Goal: Obtain resource: Obtain resource

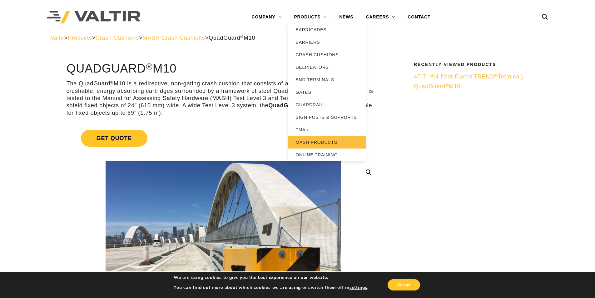
click at [315, 144] on link "MASH PRODUCTS" at bounding box center [327, 142] width 78 height 12
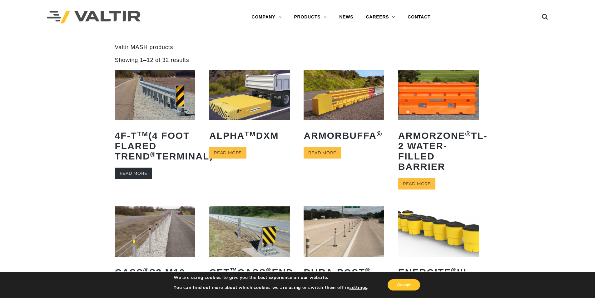
click at [136, 179] on link "Read more" at bounding box center [133, 173] width 37 height 12
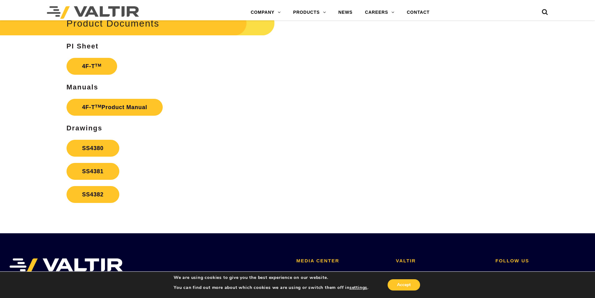
scroll to position [1149, 0]
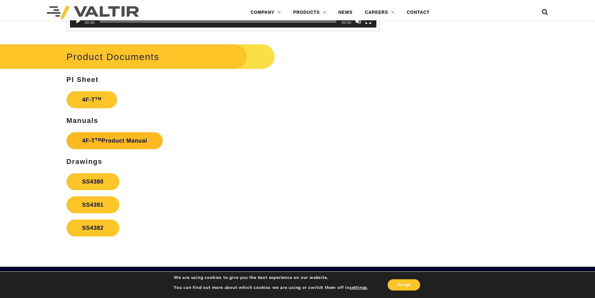
click at [120, 143] on link "4F-T TM Product Manual" at bounding box center [115, 140] width 97 height 17
